Goal: Information Seeking & Learning: Learn about a topic

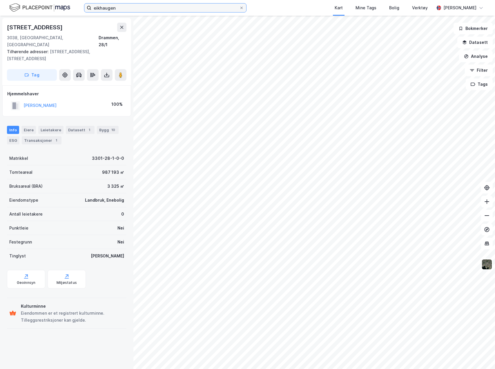
click at [184, 8] on input "eikhaugen" at bounding box center [165, 7] width 148 height 9
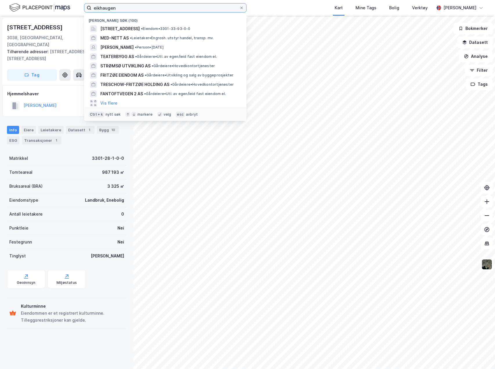
click at [184, 8] on input "eikhaugen" at bounding box center [165, 7] width 148 height 9
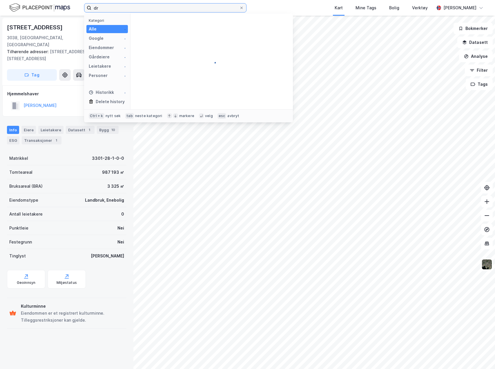
type input "d"
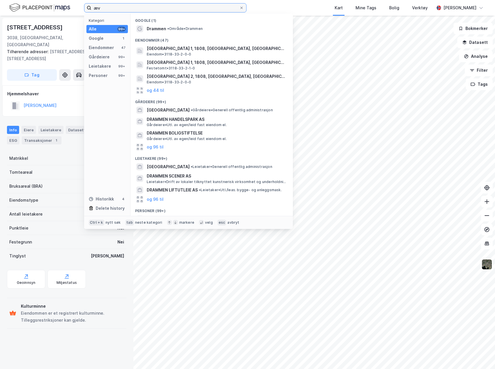
type input "æ"
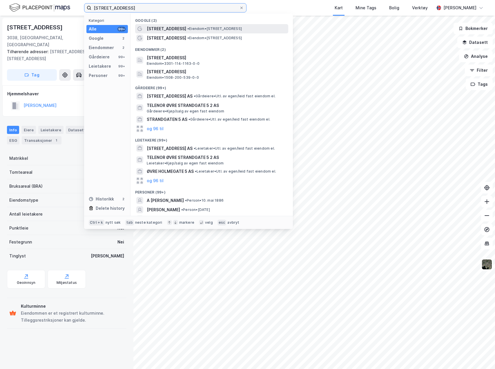
type input "[STREET_ADDRESS]"
click at [180, 25] on span "[STREET_ADDRESS]" at bounding box center [166, 28] width 39 height 7
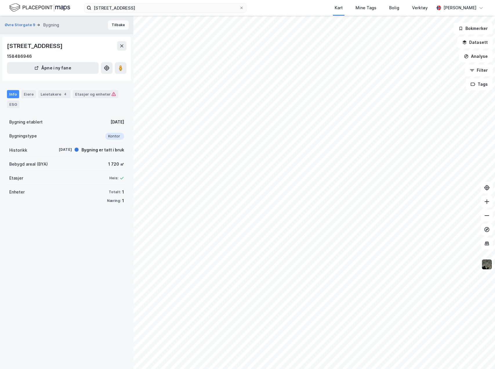
click at [113, 22] on button "Tilbake" at bounding box center [118, 24] width 21 height 9
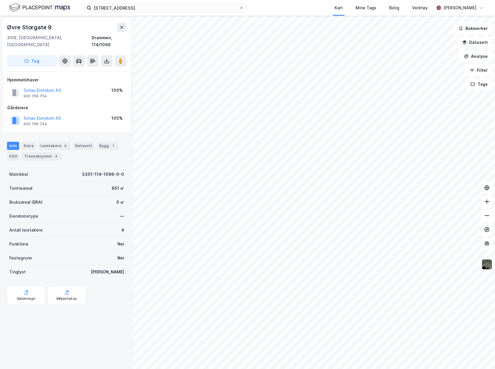
click at [487, 265] on img at bounding box center [487, 264] width 11 height 11
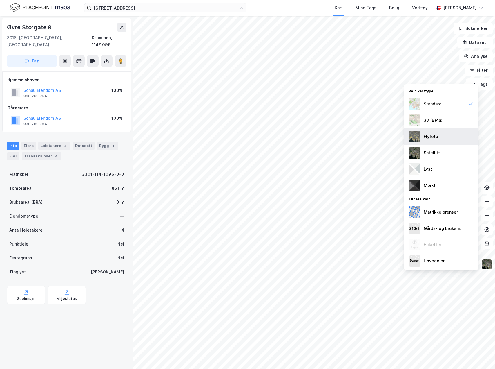
click at [443, 137] on div "Flyfoto" at bounding box center [441, 136] width 74 height 16
click at [68, 340] on div "Øvre [STREET_ADDRESS], [GEOGRAPHIC_DATA], 114/1096 Tag Hjemmelshaver Schau Eien…" at bounding box center [67, 192] width 134 height 353
